Goal: Contribute content: Add original content to the website for others to see

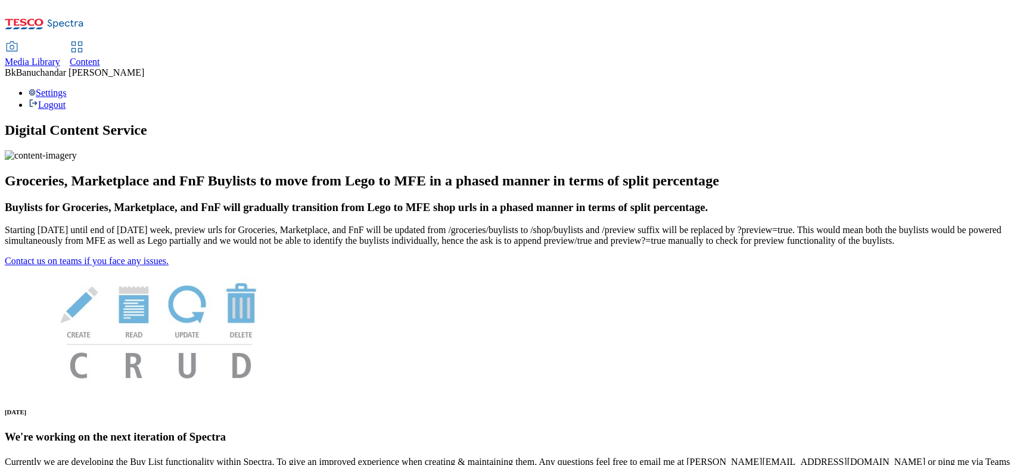
click at [17, 42] on use at bounding box center [12, 47] width 11 height 10
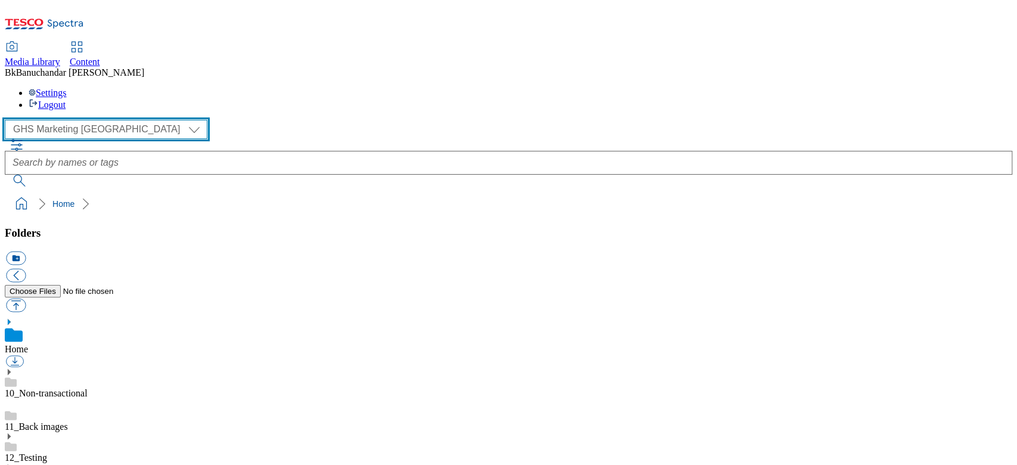
click at [64, 120] on select "GHS Marketing UK iGHS Marketing CE MCA CZ MCA HU MCA SK" at bounding box center [106, 129] width 203 height 19
select select "flare-ighs-ce-mktg"
click at [8, 120] on select "GHS Marketing UK iGHS Marketing CE MCA CZ MCA HU MCA SK" at bounding box center [106, 129] width 203 height 19
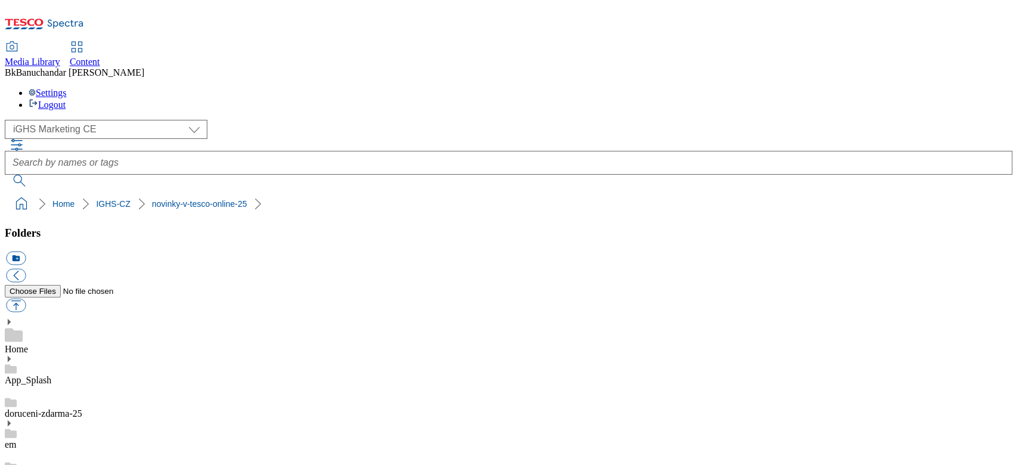
click at [26, 299] on button "button" at bounding box center [16, 306] width 20 height 14
type input "C:\fakepath\CZ_1.jpg"
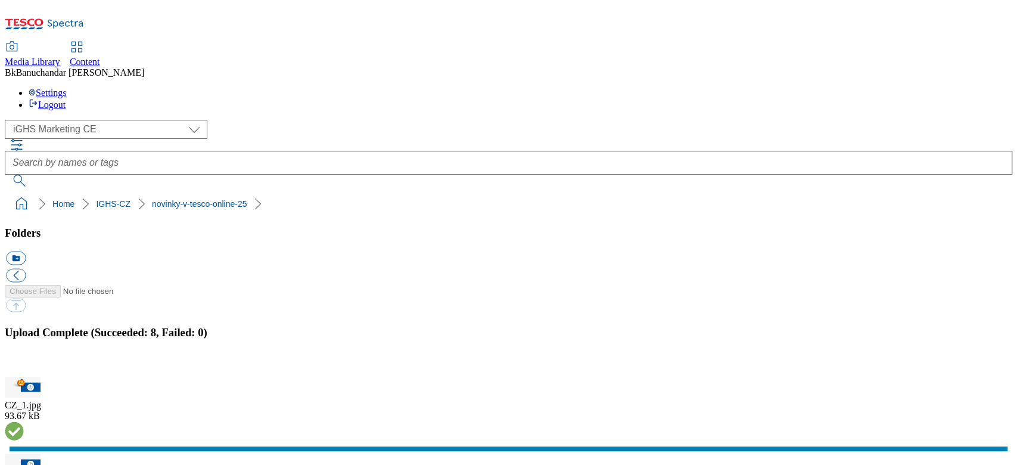
drag, startPoint x: 1000, startPoint y: 214, endPoint x: 476, endPoint y: 226, distance: 523.5
click at [24, 364] on button "button" at bounding box center [15, 369] width 18 height 11
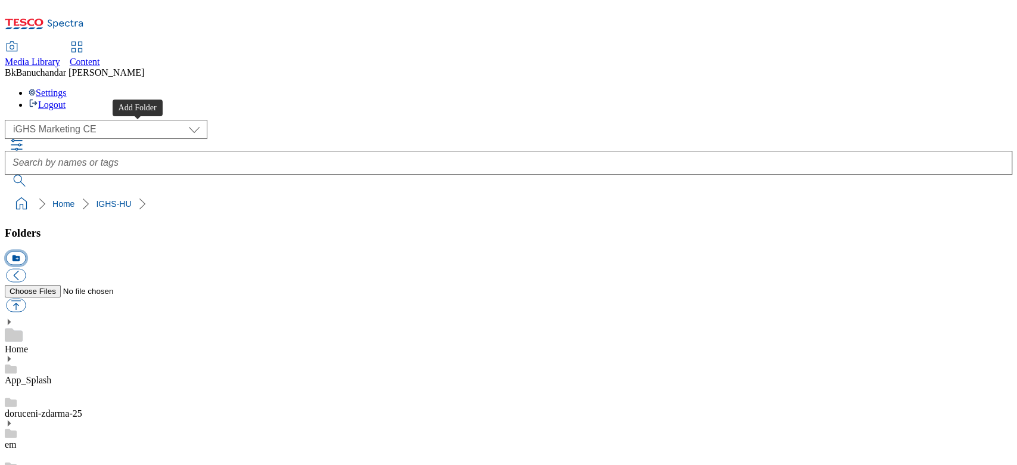
click at [26, 252] on button "icon_new_folder" at bounding box center [16, 259] width 20 height 14
type input "W31_25"
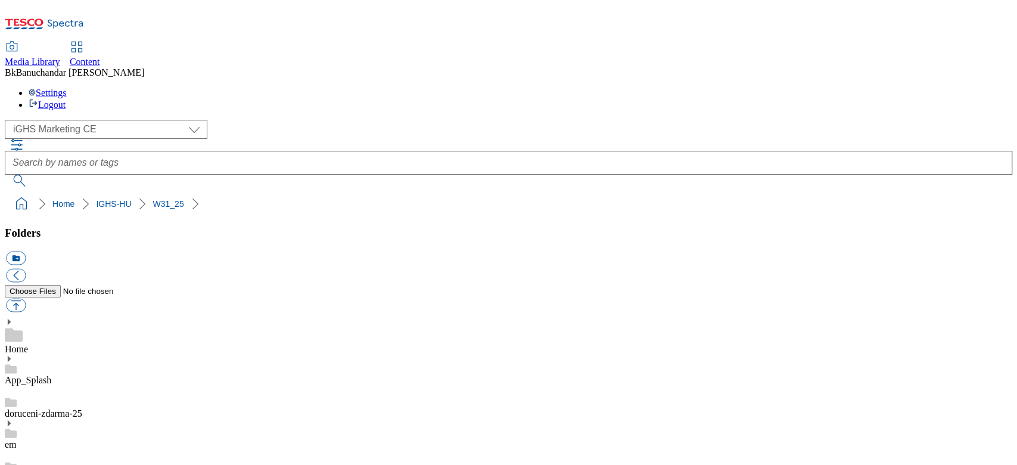
scroll to position [3290, 0]
click at [26, 299] on button "button" at bounding box center [16, 306] width 20 height 14
type input "C:\fakepath\bg.jpg"
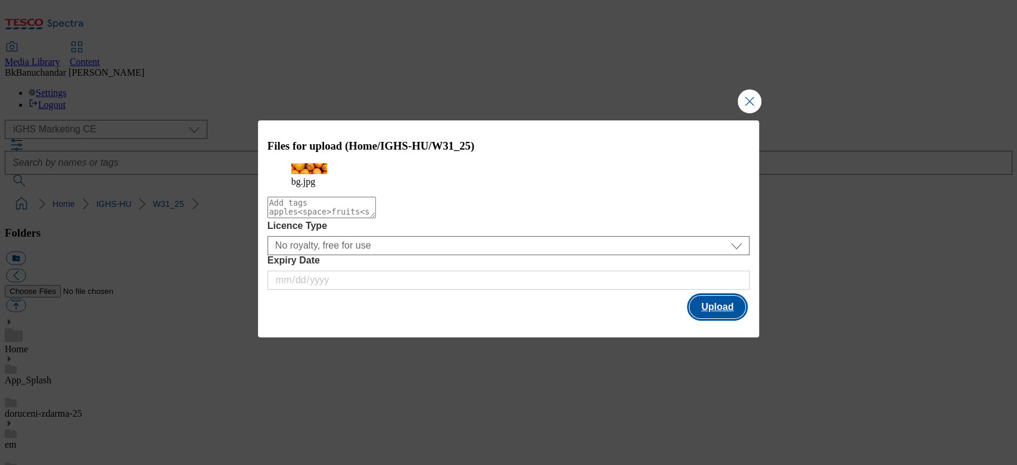
click at [719, 318] on button "Upload" at bounding box center [718, 307] width 56 height 23
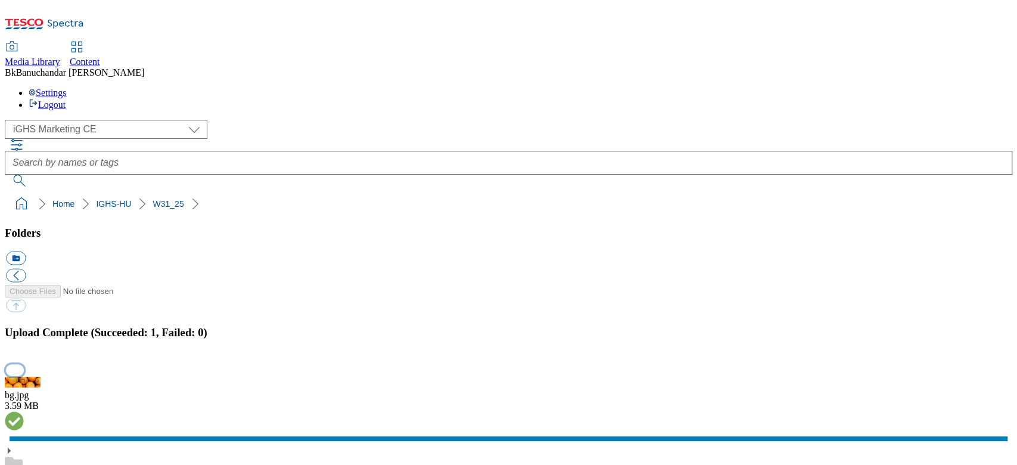
click at [24, 364] on button "button" at bounding box center [15, 369] width 18 height 11
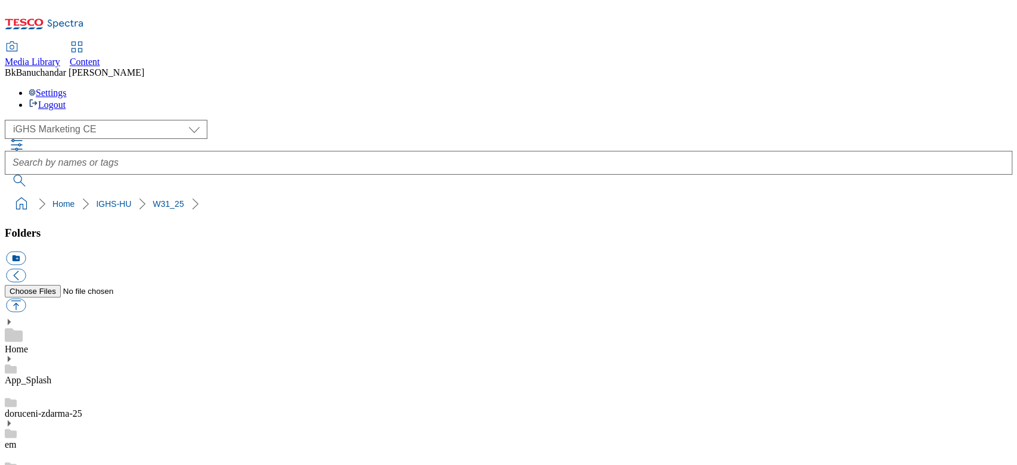
click at [26, 299] on button "button" at bounding box center [16, 306] width 20 height 14
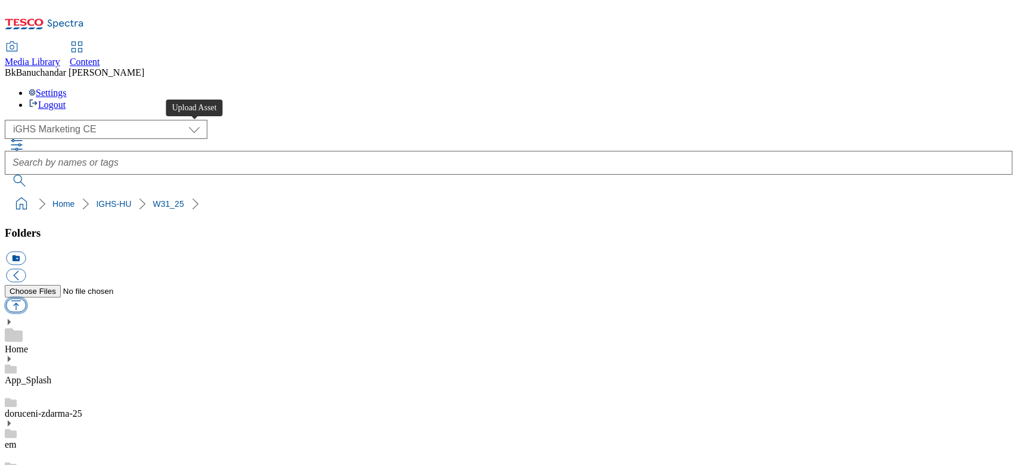
type input "C:\fakepath\slide_en_1.jpg"
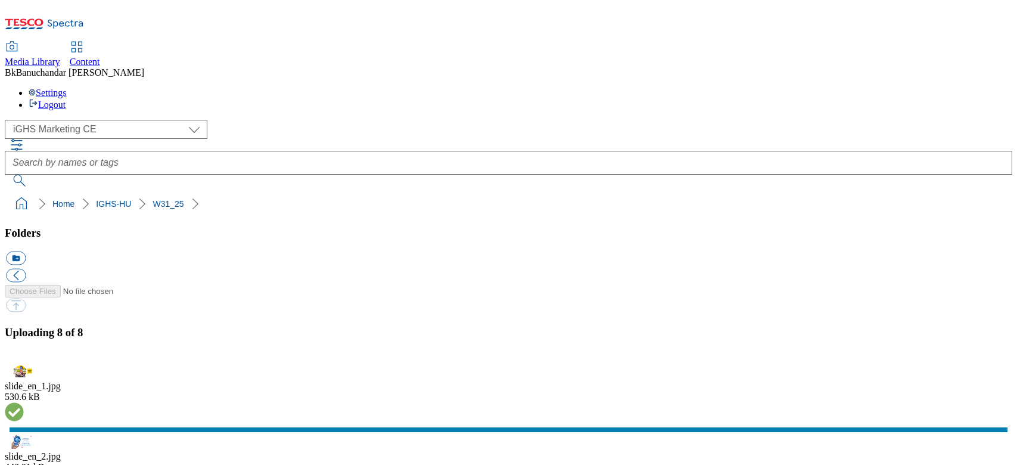
select select "flare-ighs-ce-mktg"
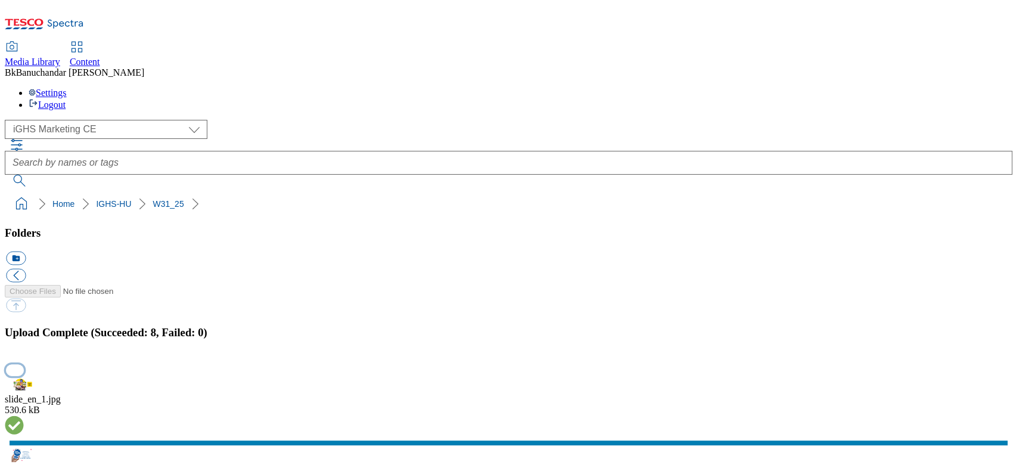
click at [24, 364] on button "button" at bounding box center [15, 369] width 18 height 11
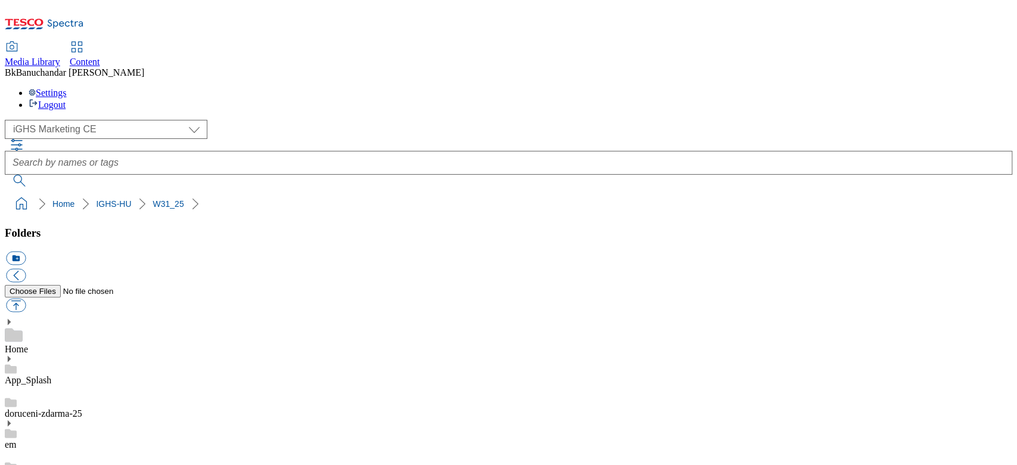
click at [26, 299] on button "button" at bounding box center [16, 306] width 20 height 14
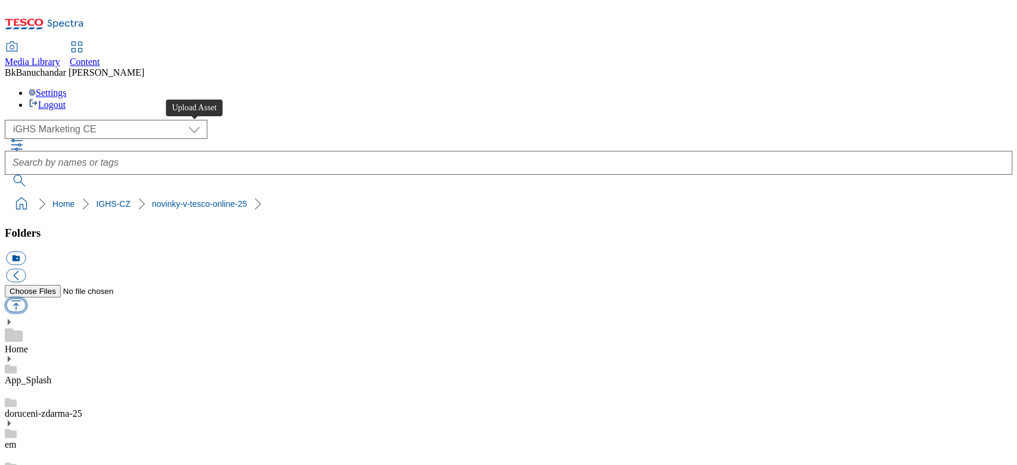
type input "C:\fakepath\cz_new_2.jpg"
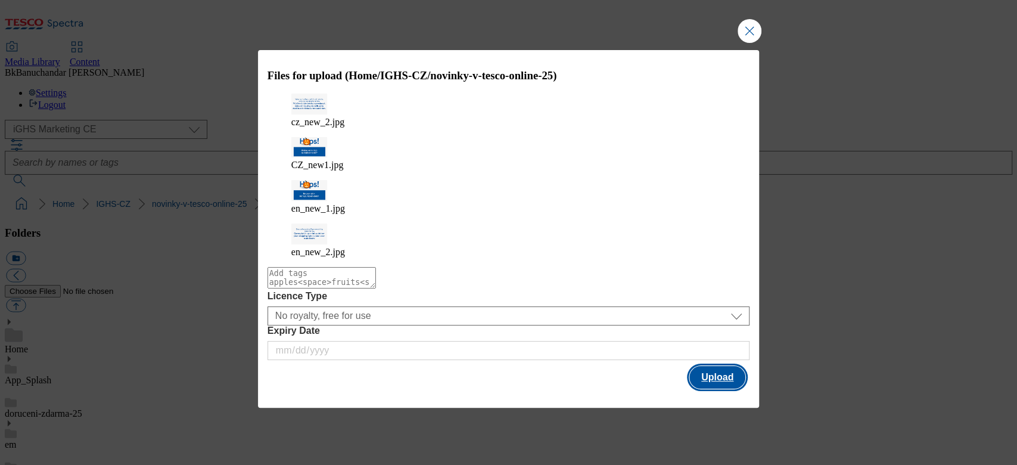
click at [719, 366] on button "Upload" at bounding box center [718, 377] width 56 height 23
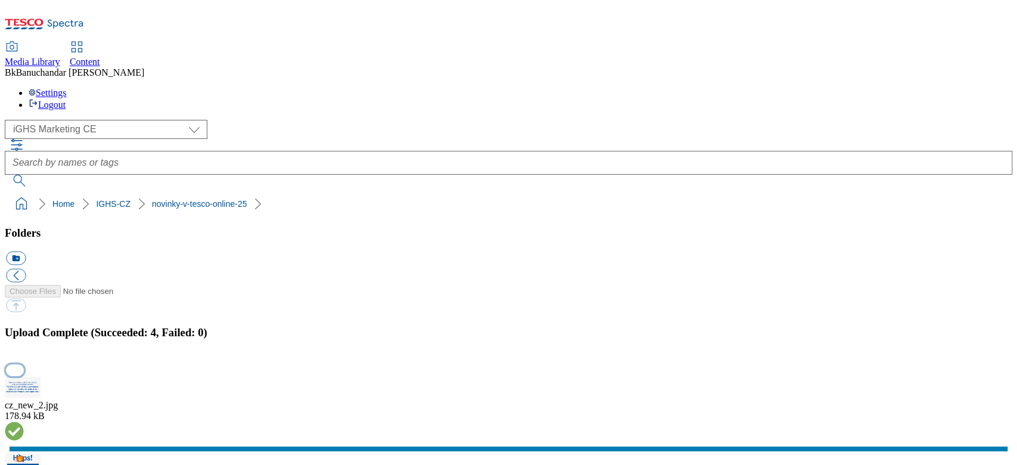
click at [24, 364] on button "button" at bounding box center [15, 369] width 18 height 11
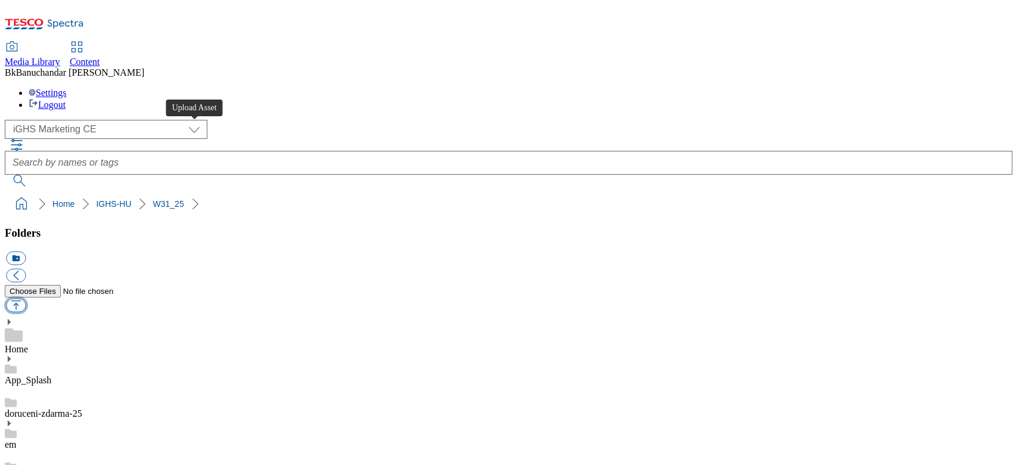
click at [26, 299] on button "button" at bounding box center [16, 306] width 20 height 14
type input "C:\fakepath\product_en_1.jpg"
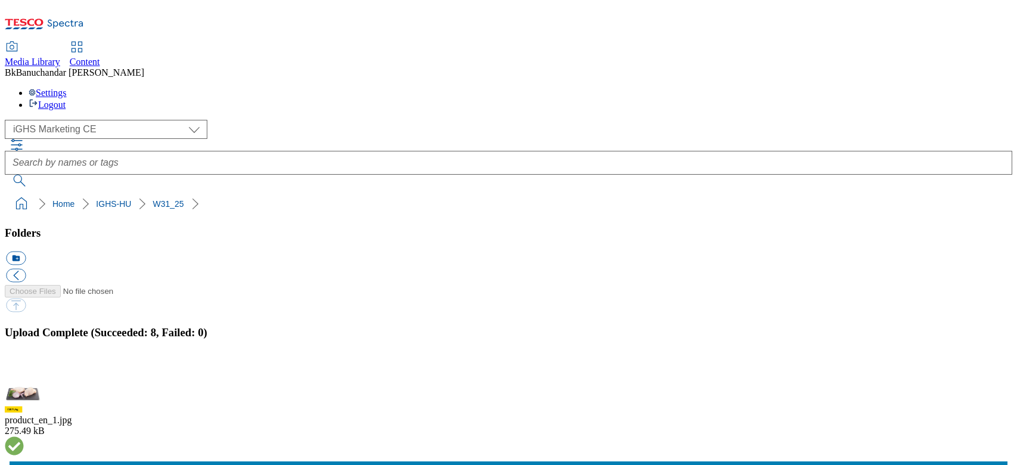
select select "flare-ighs-ce-mktg"
click at [24, 364] on button "button" at bounding box center [15, 369] width 18 height 11
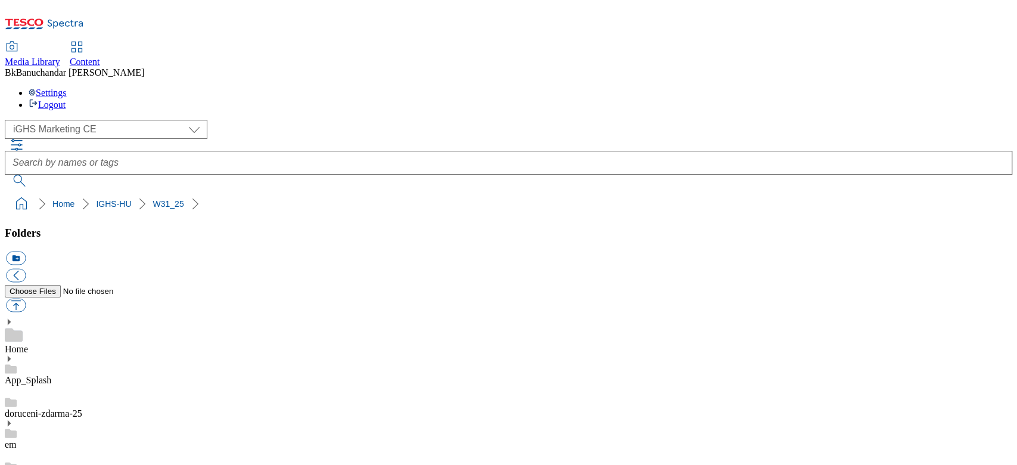
scroll to position [79, 0]
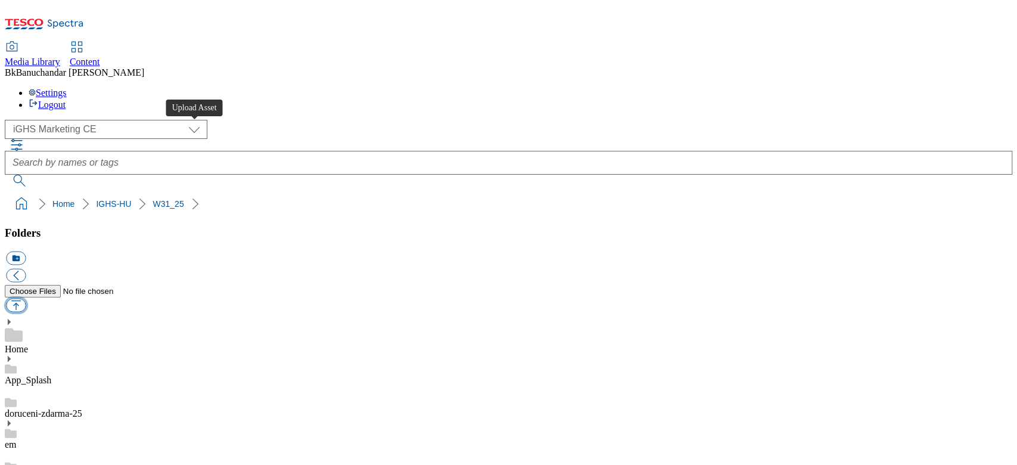
click at [26, 299] on button "button" at bounding box center [16, 306] width 20 height 14
type input "C:\fakepath\trade_en_1.jpg"
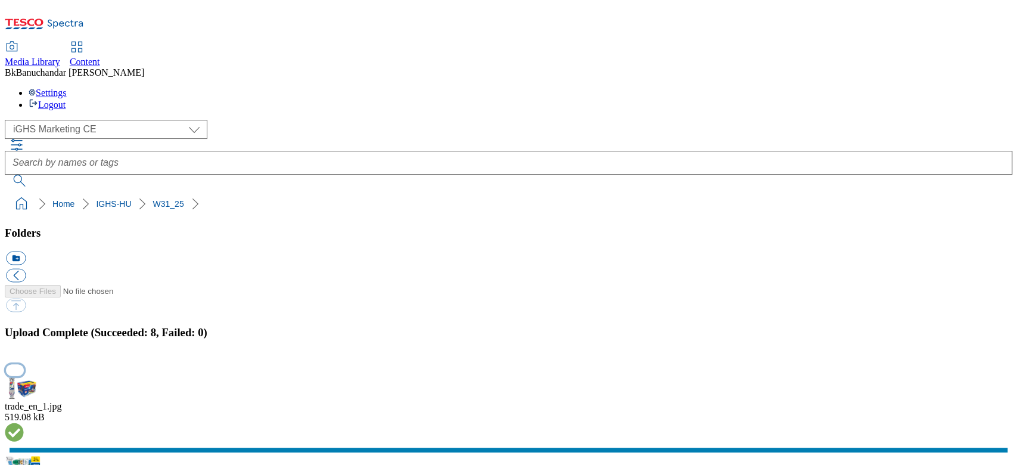
click at [24, 364] on button "button" at bounding box center [15, 369] width 18 height 11
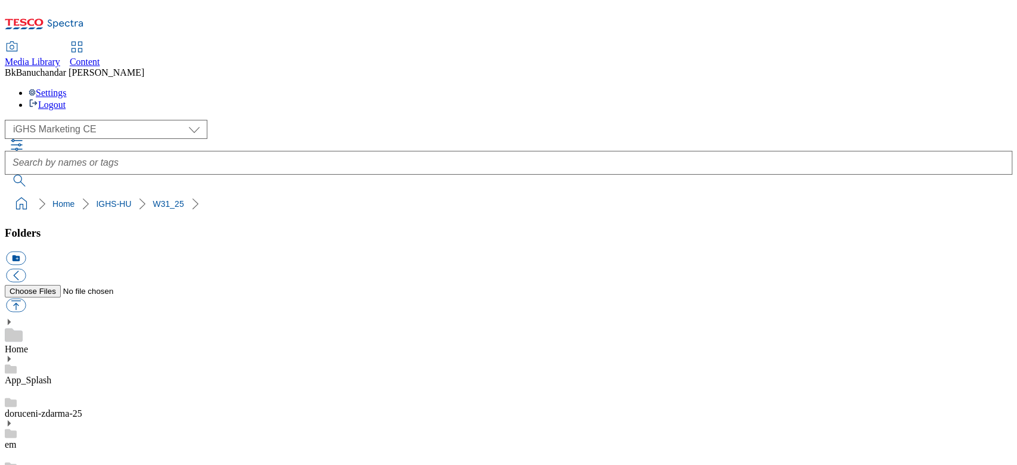
select select "flare-ighs-ce-mktg"
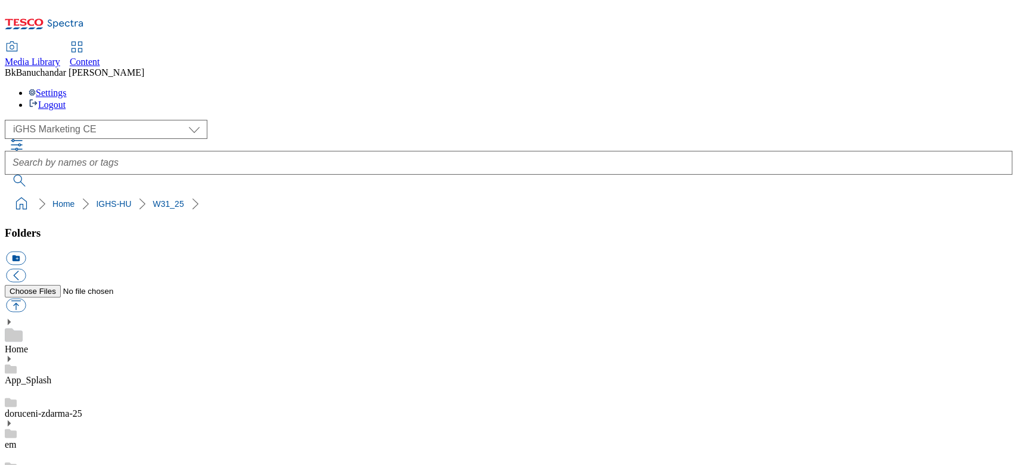
scroll to position [0, 0]
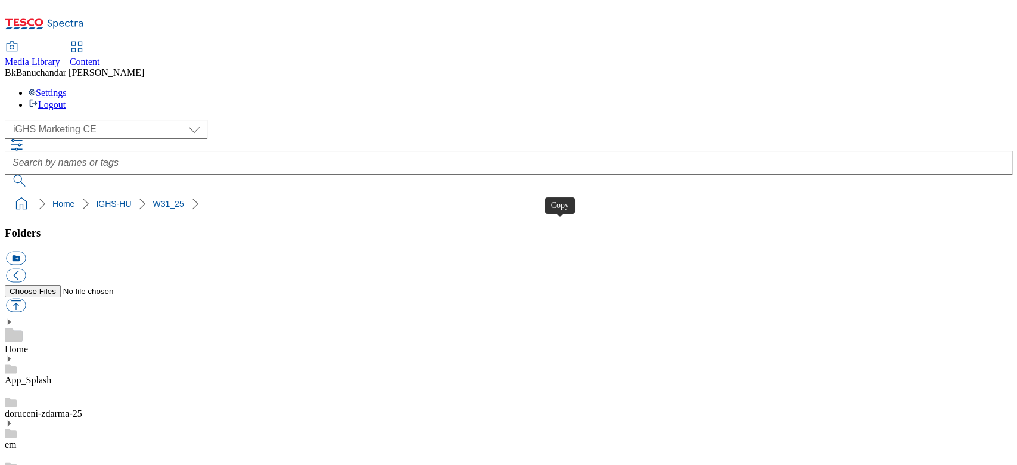
click at [26, 299] on button "button" at bounding box center [16, 306] width 20 height 14
type input "C:\fakepath\content_en_1.jpg"
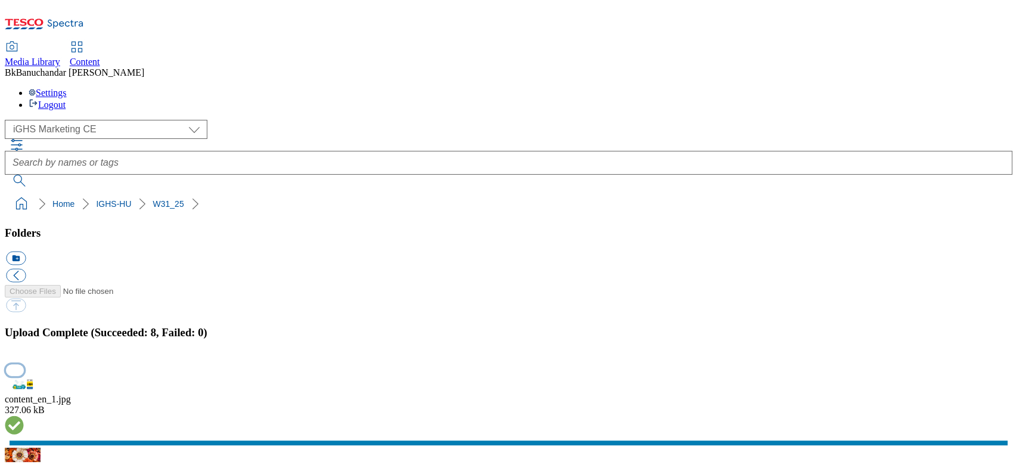
click at [24, 364] on button "button" at bounding box center [15, 369] width 18 height 11
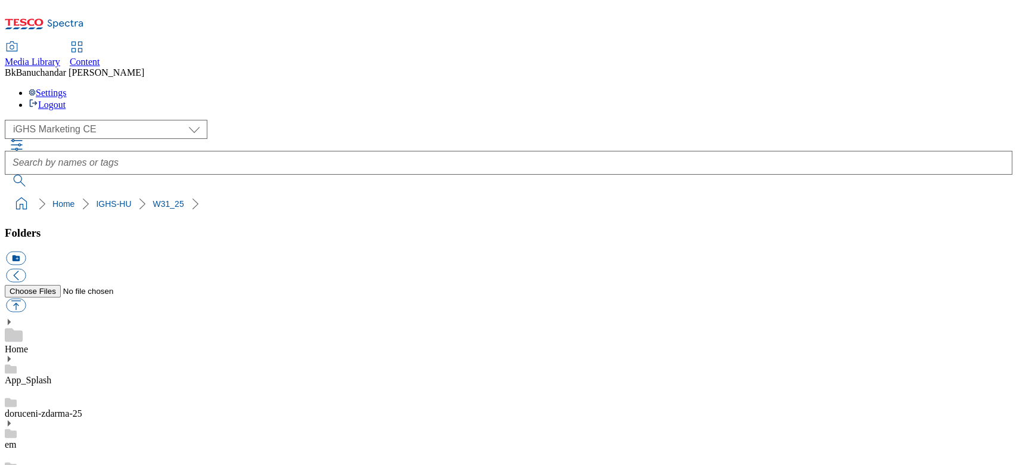
scroll to position [0, 0]
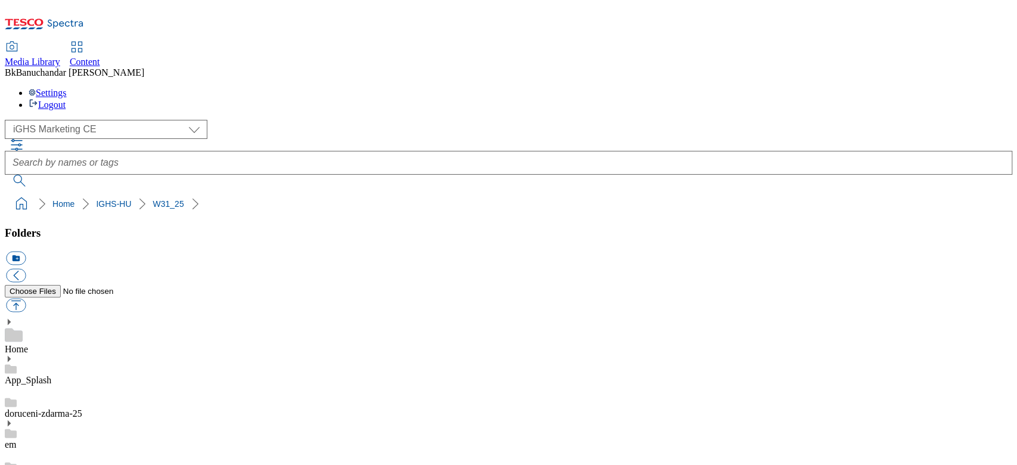
scroll to position [2463, 0]
click at [26, 299] on button "button" at bounding box center [16, 306] width 20 height 14
type input "C:\fakepath\bg_slider.jpg"
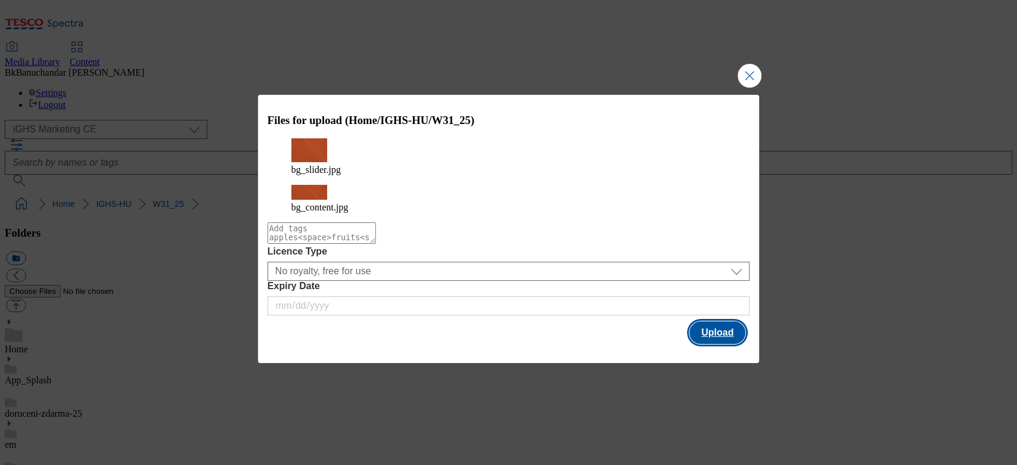
click at [720, 322] on button "Upload" at bounding box center [718, 332] width 56 height 23
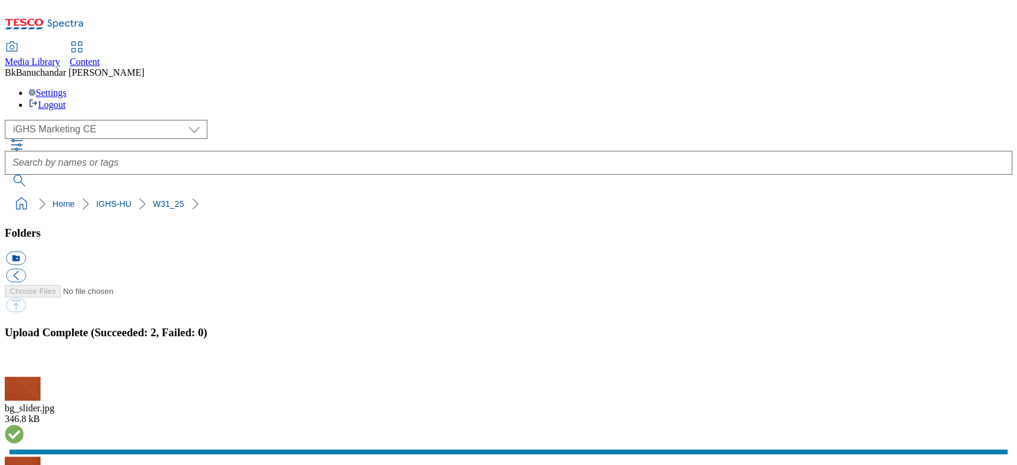
scroll to position [3143, 0]
click at [24, 364] on button "button" at bounding box center [15, 369] width 18 height 11
